Goal: Manage account settings

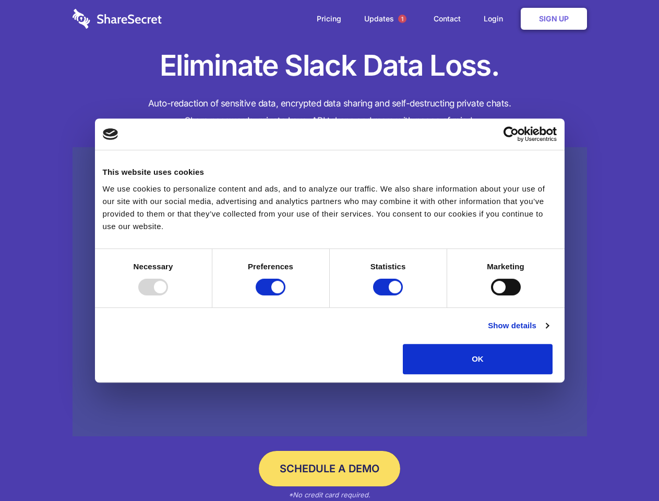
click at [168, 295] on div at bounding box center [153, 287] width 30 height 17
click at [286, 295] on input "Preferences" at bounding box center [271, 287] width 30 height 17
checkbox input "false"
click at [389, 295] on input "Statistics" at bounding box center [388, 287] width 30 height 17
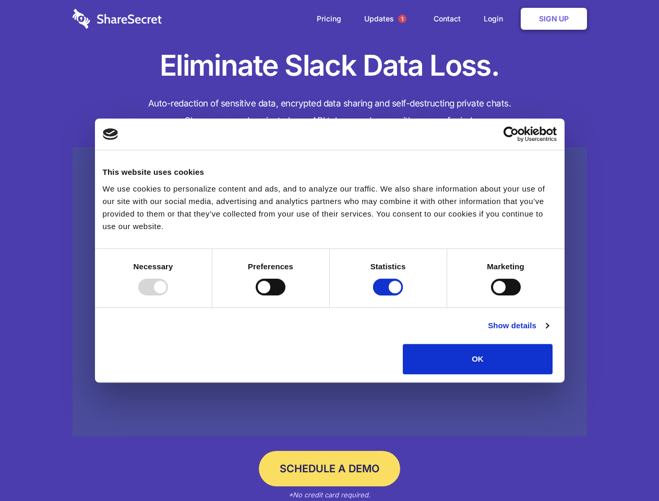
checkbox input "false"
click at [491, 295] on input "Marketing" at bounding box center [506, 287] width 30 height 17
checkbox input "true"
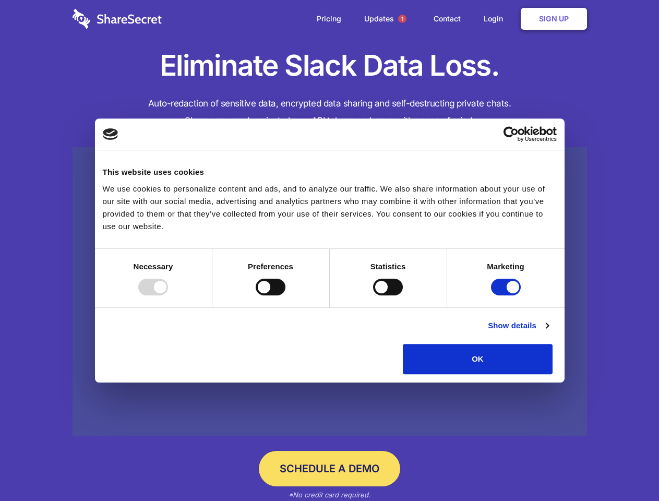
click at [549, 332] on link "Show details" at bounding box center [518, 325] width 61 height 13
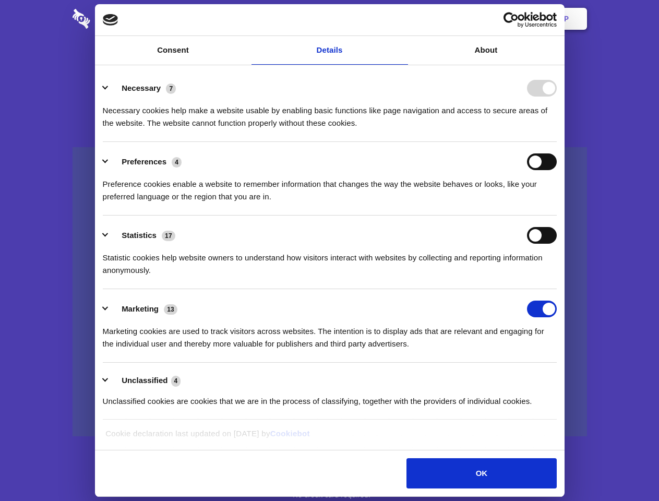
click at [557, 142] on li "Necessary 7 Necessary cookies help make a website usable by enabling basic func…" at bounding box center [330, 105] width 454 height 74
